Goal: Information Seeking & Learning: Compare options

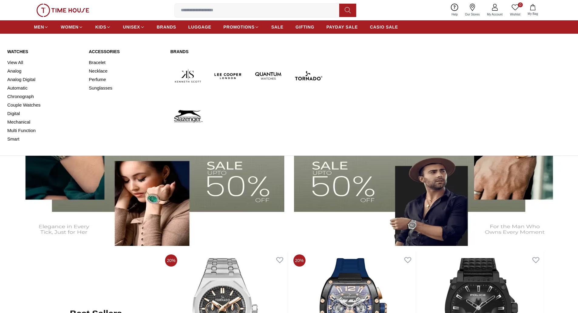
scroll to position [165, 0]
click at [13, 62] on link "View All" at bounding box center [44, 62] width 74 height 8
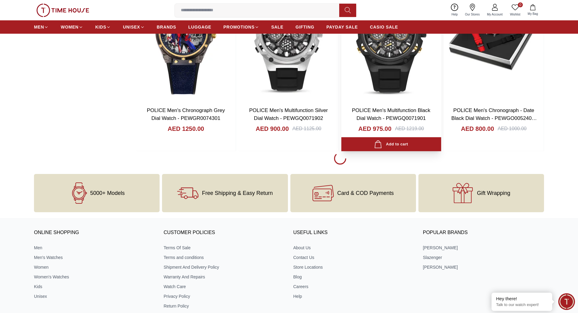
scroll to position [849, 0]
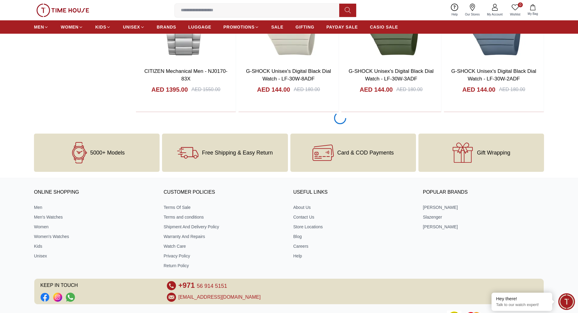
scroll to position [1843, 0]
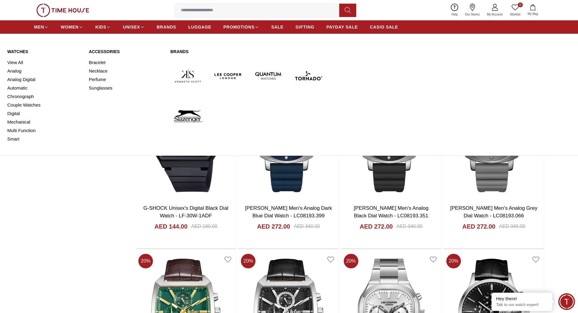
click at [20, 52] on link "Watches" at bounding box center [44, 52] width 74 height 6
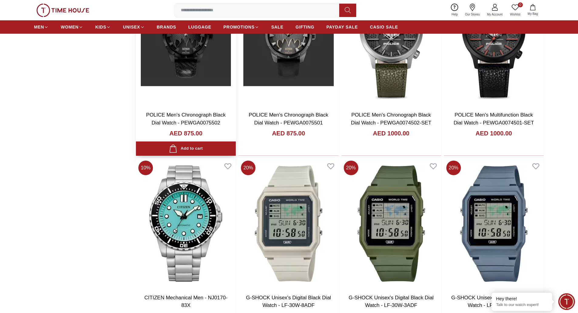
scroll to position [1783, 0]
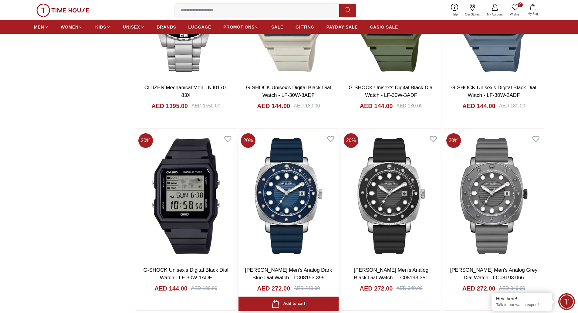
click at [280, 178] on img at bounding box center [288, 196] width 100 height 130
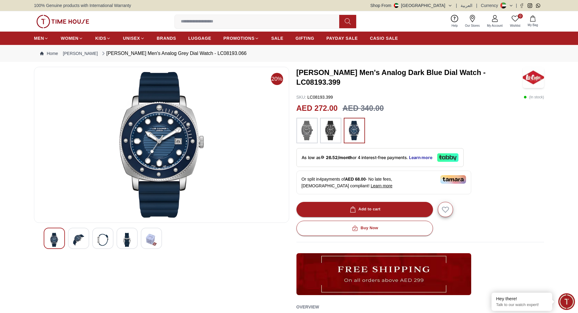
click at [327, 130] on img at bounding box center [330, 130] width 15 height 19
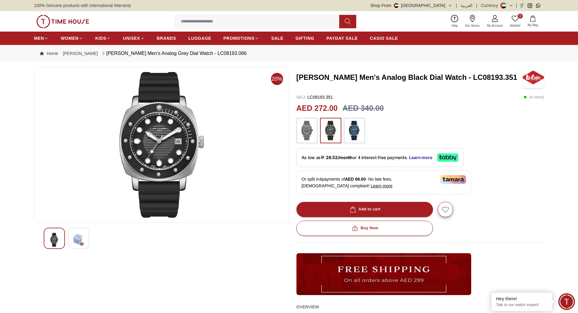
click at [61, 19] on img at bounding box center [62, 21] width 53 height 13
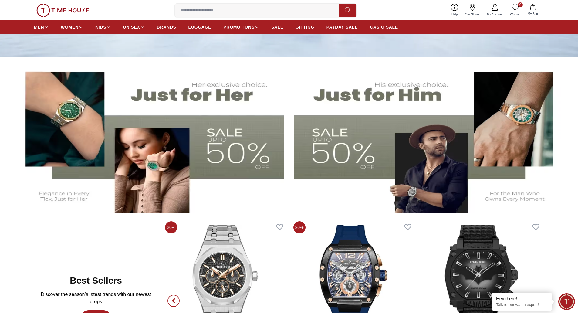
scroll to position [273, 0]
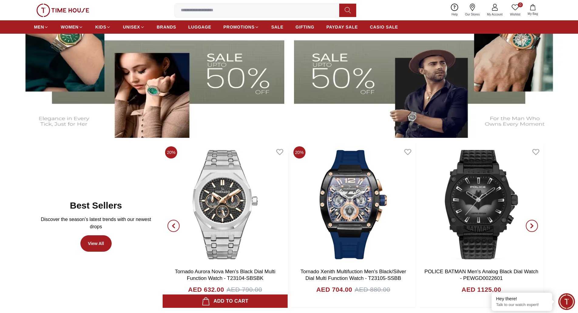
click at [208, 180] on img at bounding box center [224, 204] width 125 height 121
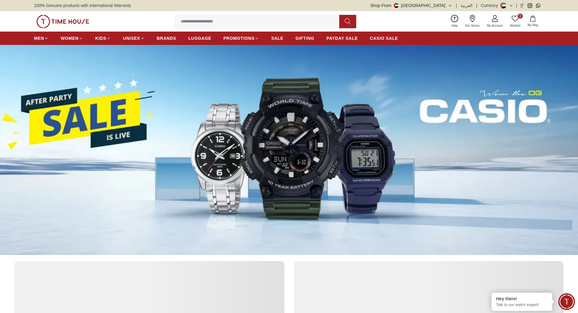
scroll to position [273, 0]
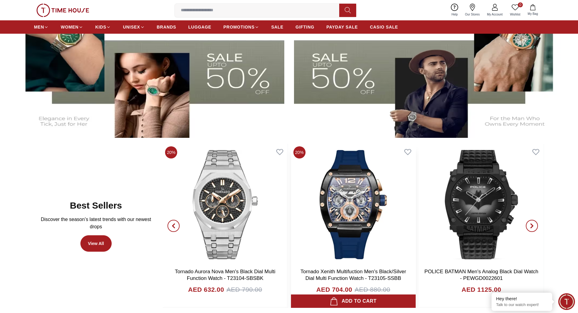
click at [334, 204] on img at bounding box center [353, 204] width 125 height 121
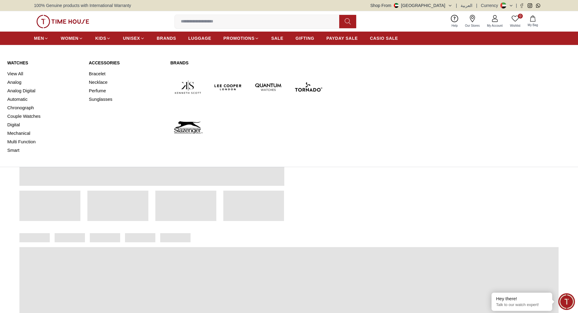
click at [15, 64] on link "Watches" at bounding box center [44, 63] width 74 height 6
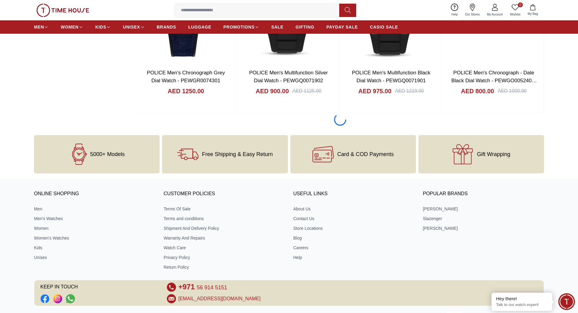
scroll to position [909, 0]
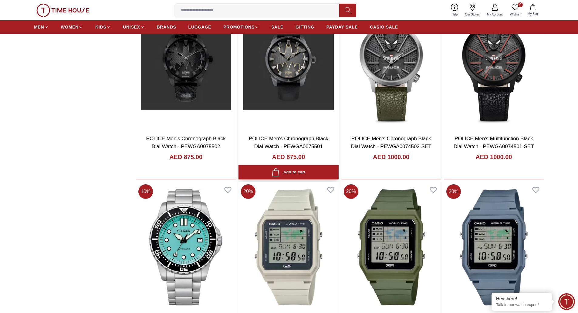
scroll to position [1698, 0]
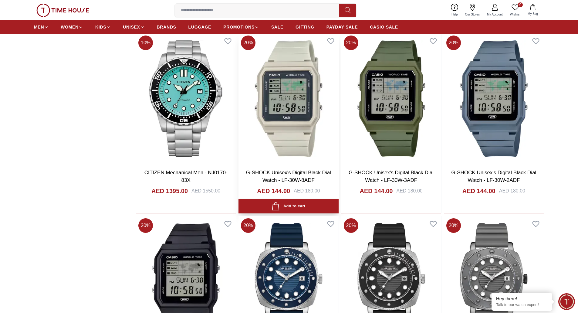
click at [290, 148] on img at bounding box center [288, 98] width 100 height 130
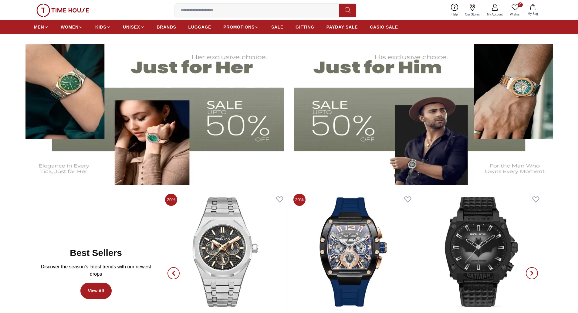
scroll to position [226, 0]
click at [233, 232] on img at bounding box center [224, 251] width 125 height 121
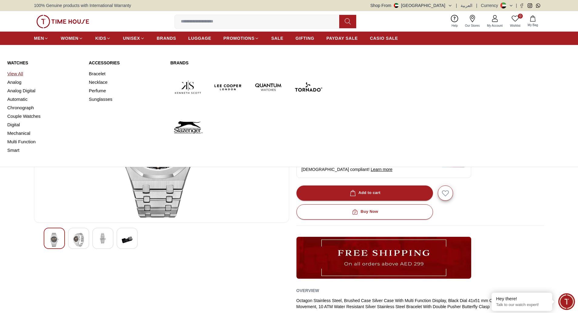
click at [18, 72] on link "View All" at bounding box center [44, 73] width 74 height 8
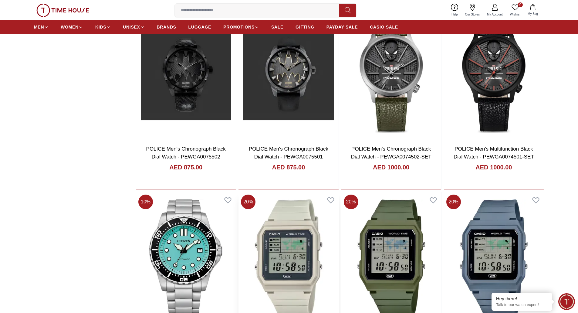
scroll to position [1719, 0]
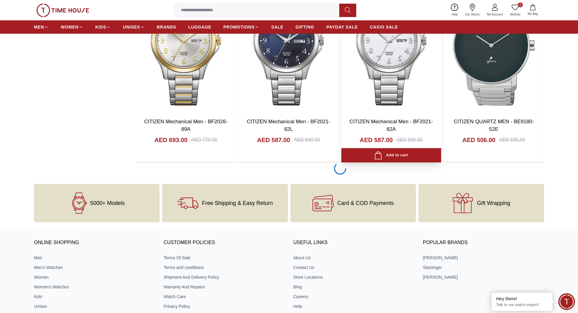
scroll to position [2659, 0]
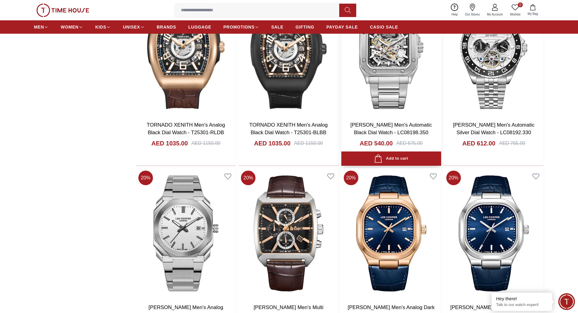
scroll to position [4448, 0]
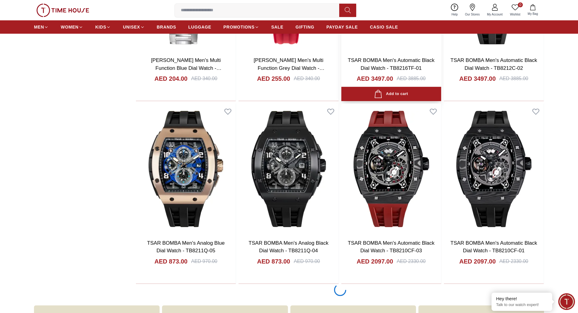
scroll to position [5327, 0]
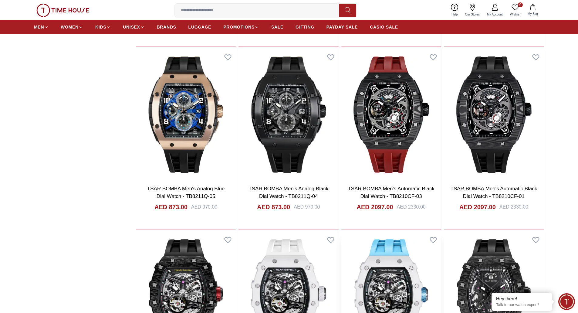
click at [378, 276] on img at bounding box center [391, 297] width 100 height 130
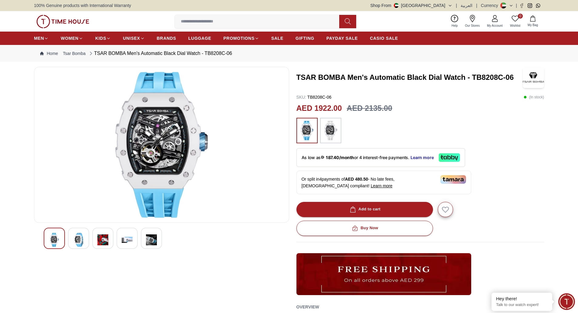
click at [83, 20] on img at bounding box center [62, 21] width 53 height 13
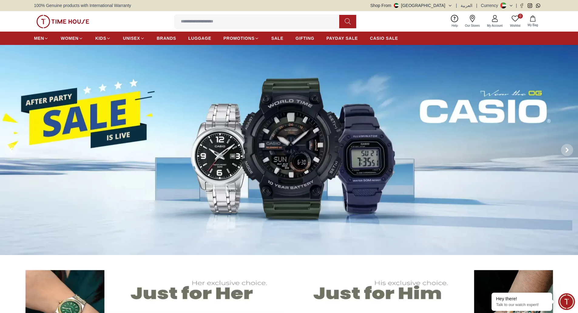
drag, startPoint x: 225, startPoint y: 3, endPoint x: 14, endPoint y: 286, distance: 352.6
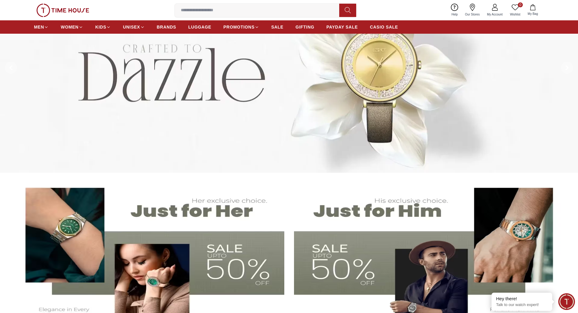
scroll to position [30, 0]
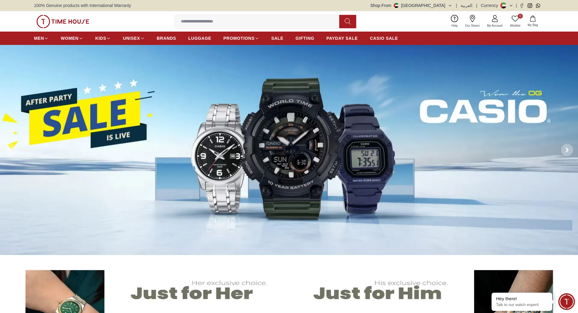
scroll to position [121, 0]
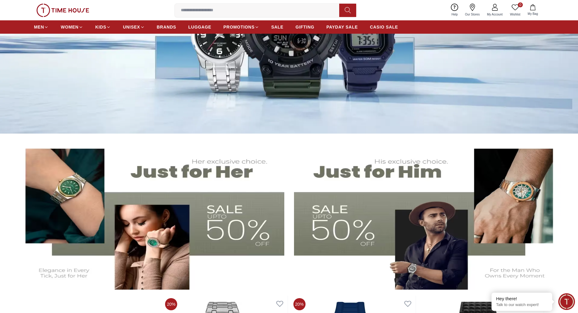
click at [206, 200] on img at bounding box center [150, 214] width 270 height 150
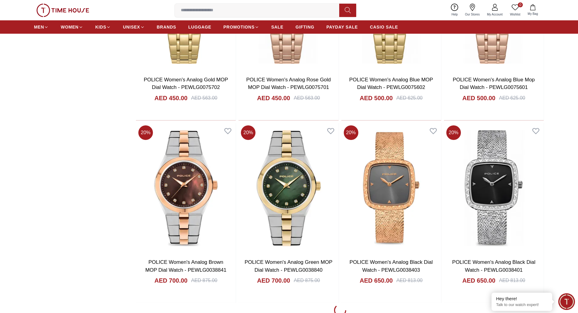
scroll to position [788, 0]
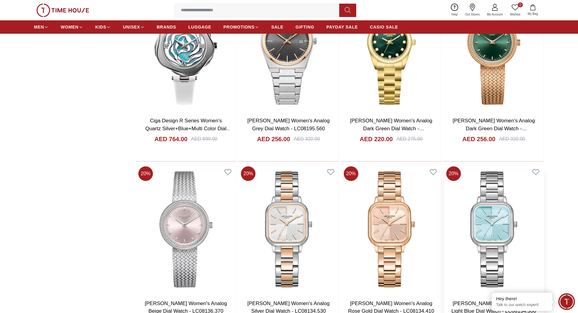
scroll to position [1576, 0]
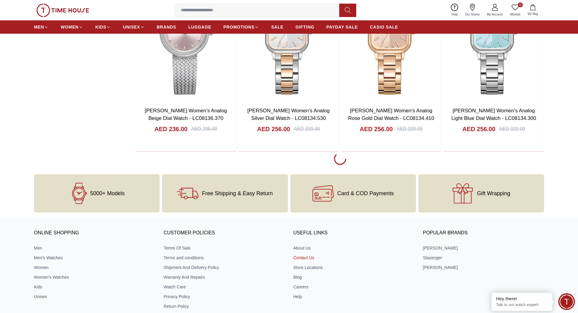
scroll to position [1844, 0]
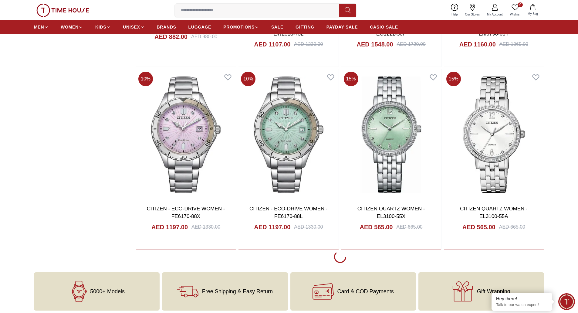
scroll to position [2754, 0]
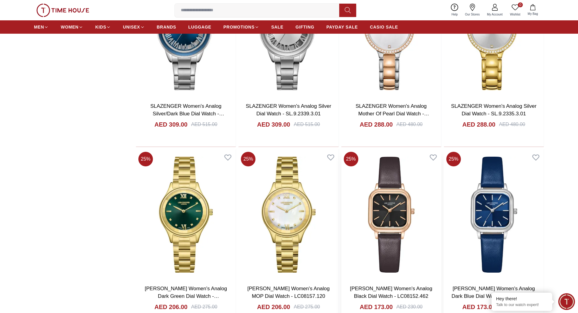
scroll to position [3849, 0]
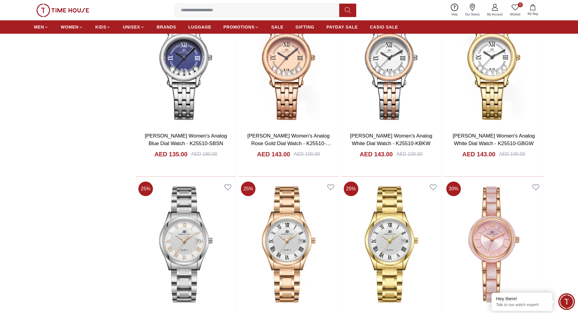
scroll to position [4729, 0]
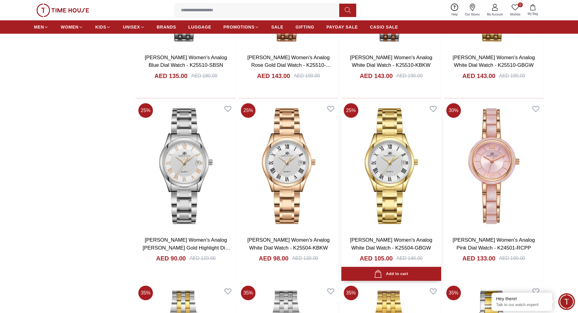
click at [389, 171] on img at bounding box center [391, 166] width 100 height 130
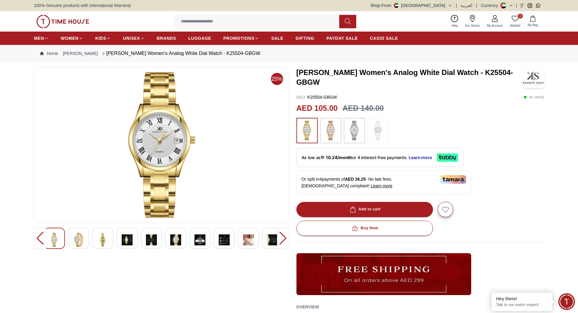
click at [280, 243] on div at bounding box center [283, 237] width 12 height 21
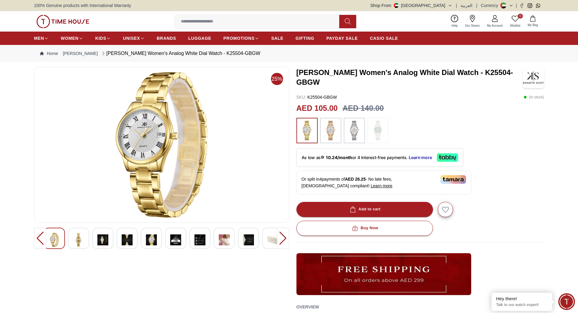
click at [71, 23] on img at bounding box center [62, 21] width 53 height 13
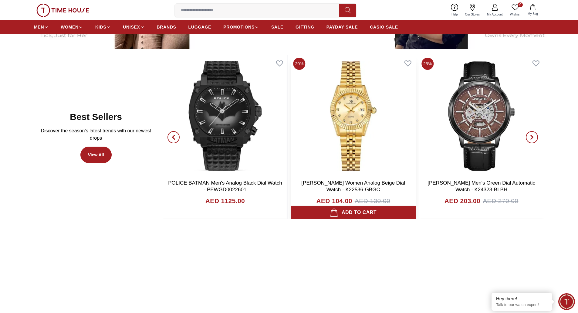
scroll to position [372, 0]
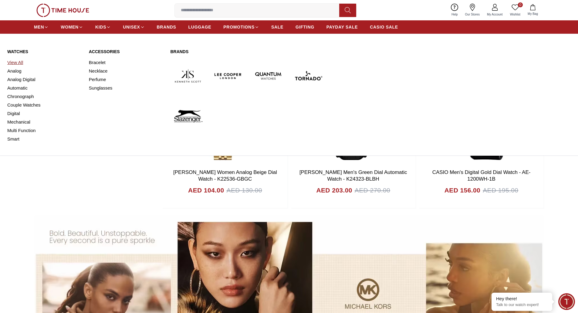
click at [21, 62] on link "View All" at bounding box center [44, 62] width 74 height 8
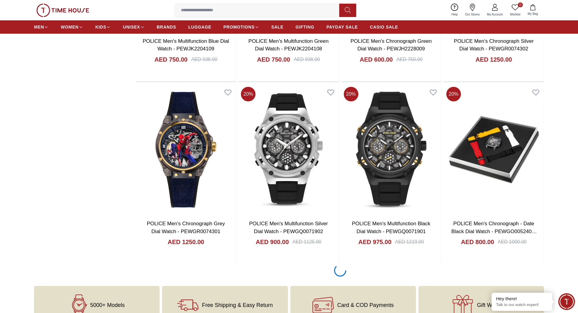
scroll to position [751, 0]
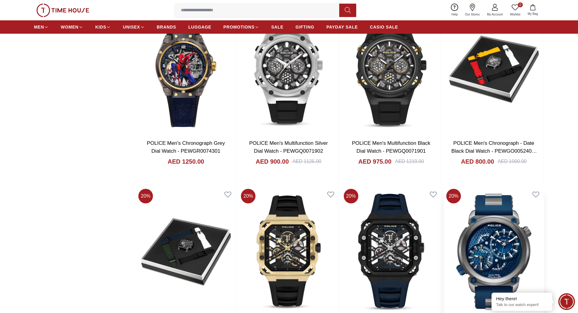
scroll to position [963, 0]
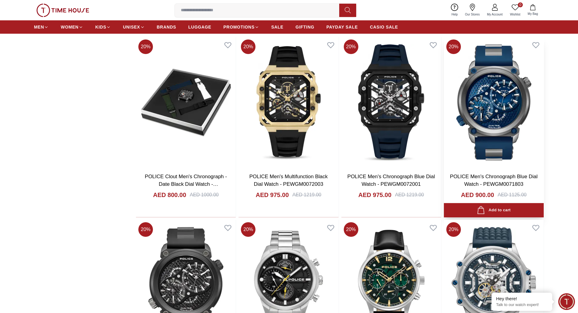
click at [490, 119] on img at bounding box center [494, 102] width 100 height 130
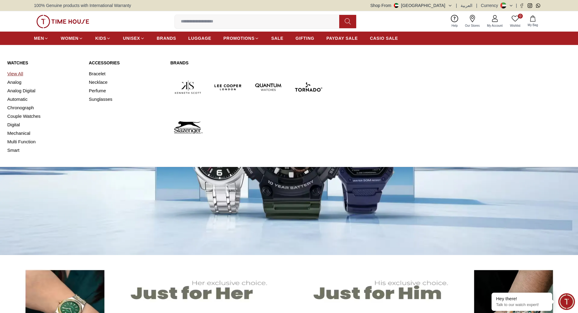
click at [19, 73] on link "View All" at bounding box center [44, 73] width 74 height 8
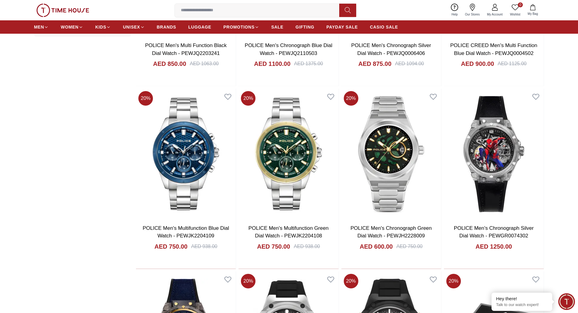
scroll to position [820, 0]
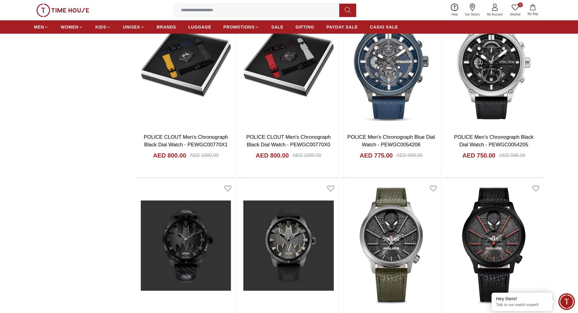
scroll to position [1641, 0]
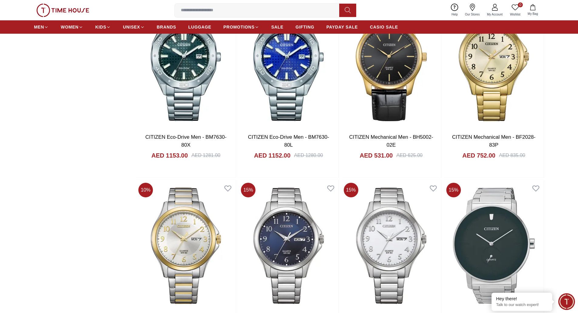
scroll to position [2734, 0]
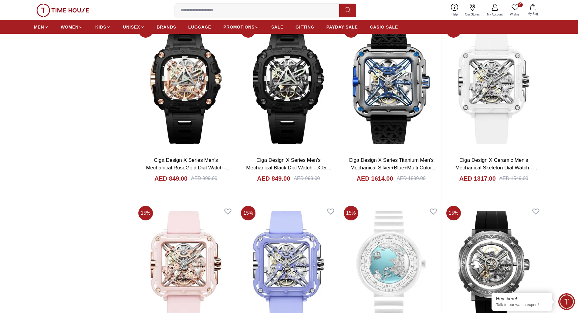
scroll to position [3555, 0]
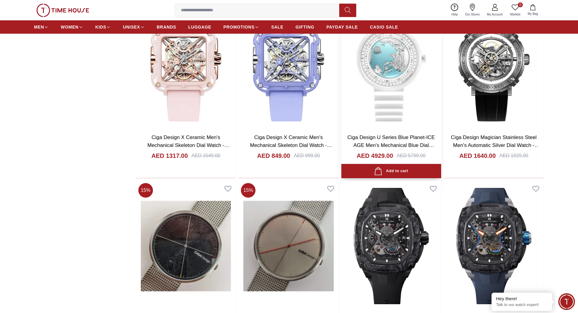
click at [385, 76] on img at bounding box center [391, 63] width 100 height 130
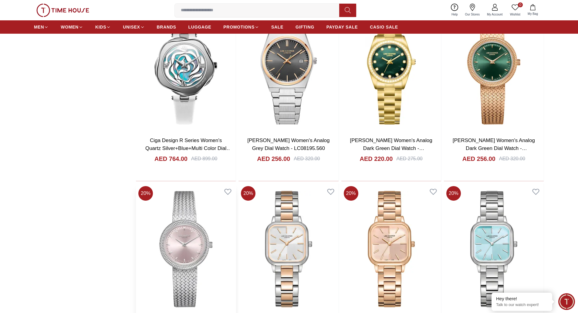
scroll to position [1789, 0]
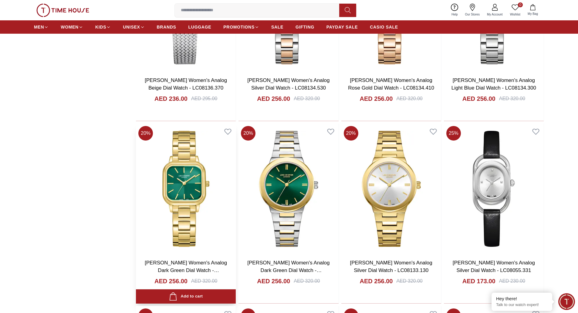
click at [182, 161] on img at bounding box center [186, 188] width 100 height 130
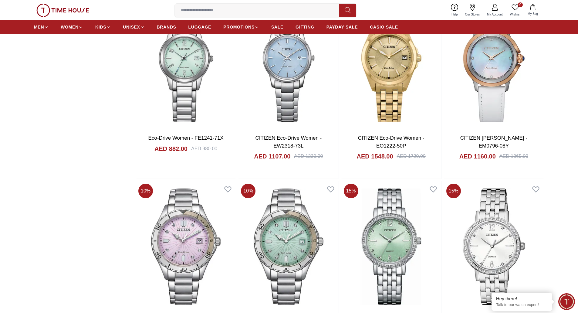
scroll to position [2756, 0]
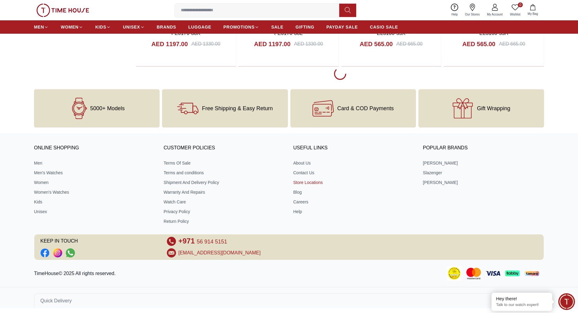
scroll to position [2756, 0]
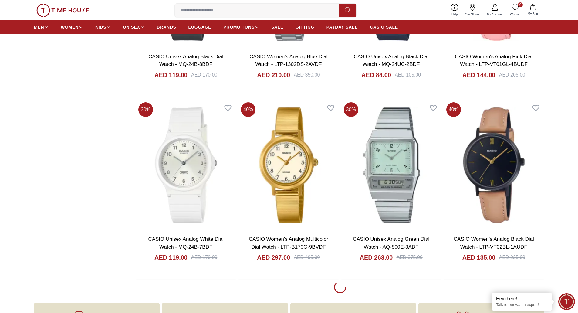
scroll to position [3635, 0]
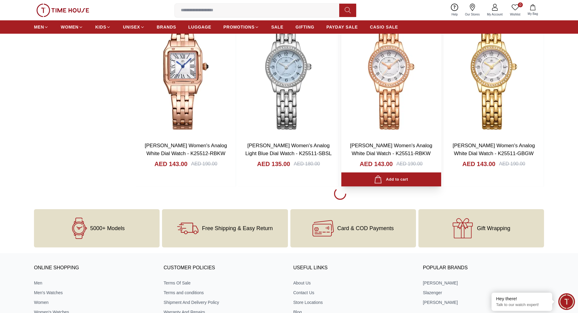
scroll to position [4514, 0]
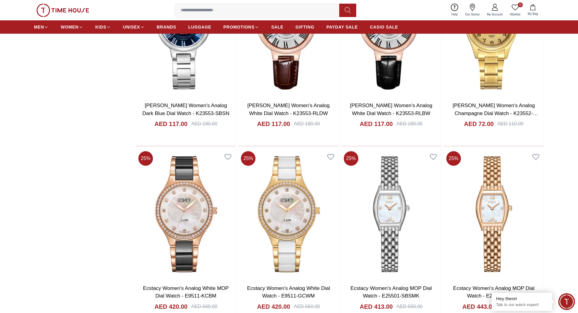
scroll to position [5302, 0]
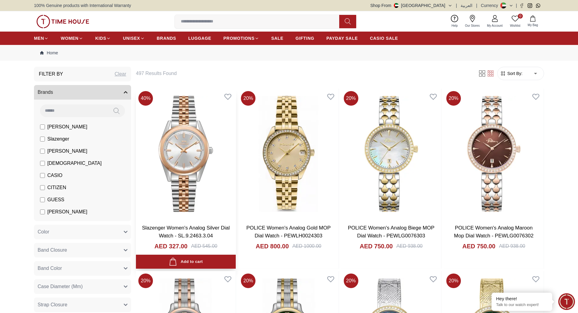
click at [181, 146] on img at bounding box center [186, 154] width 100 height 130
